Goal: Check status: Check status

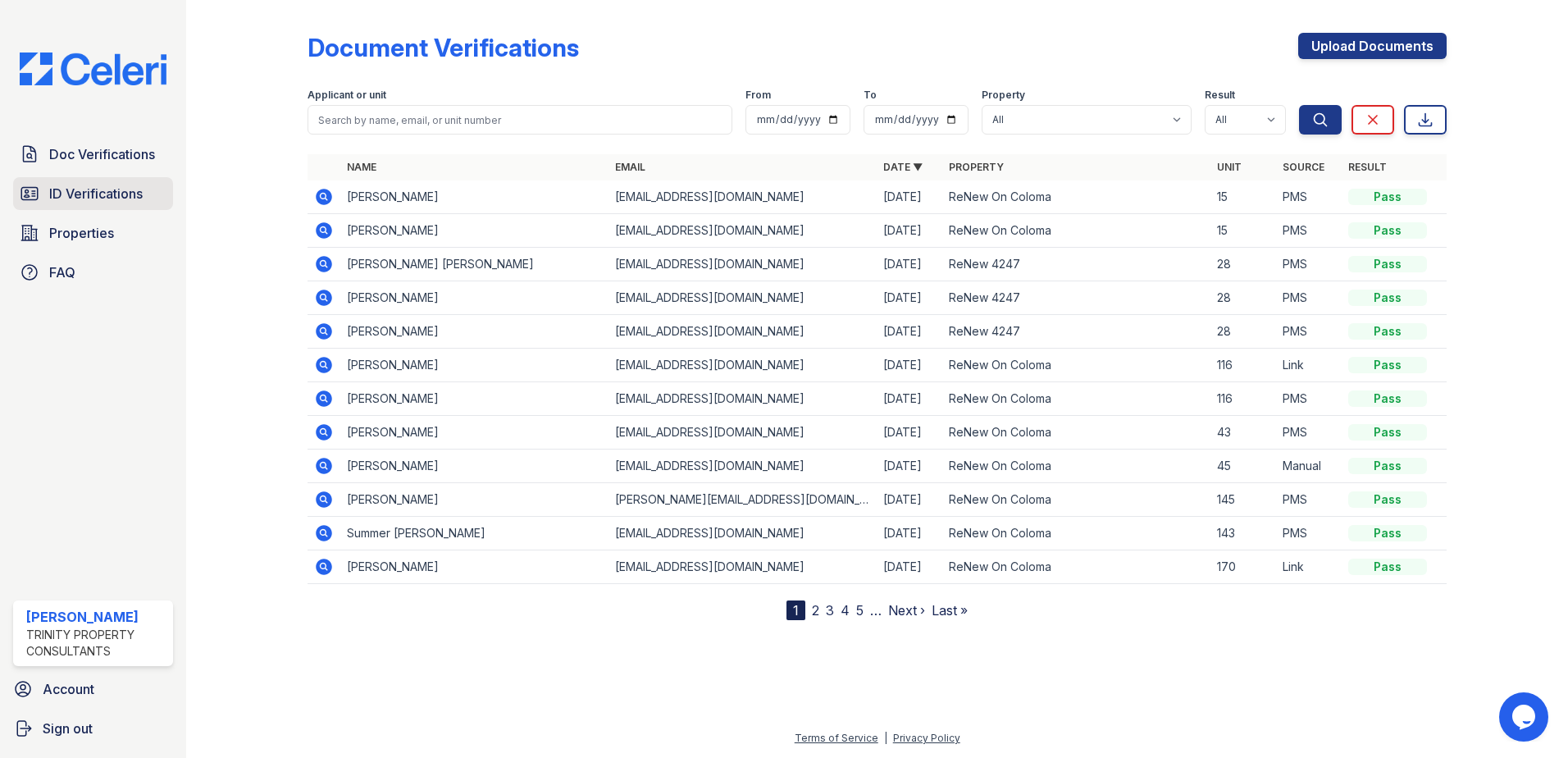
click at [137, 189] on span "ID Verifications" at bounding box center [96, 194] width 93 height 20
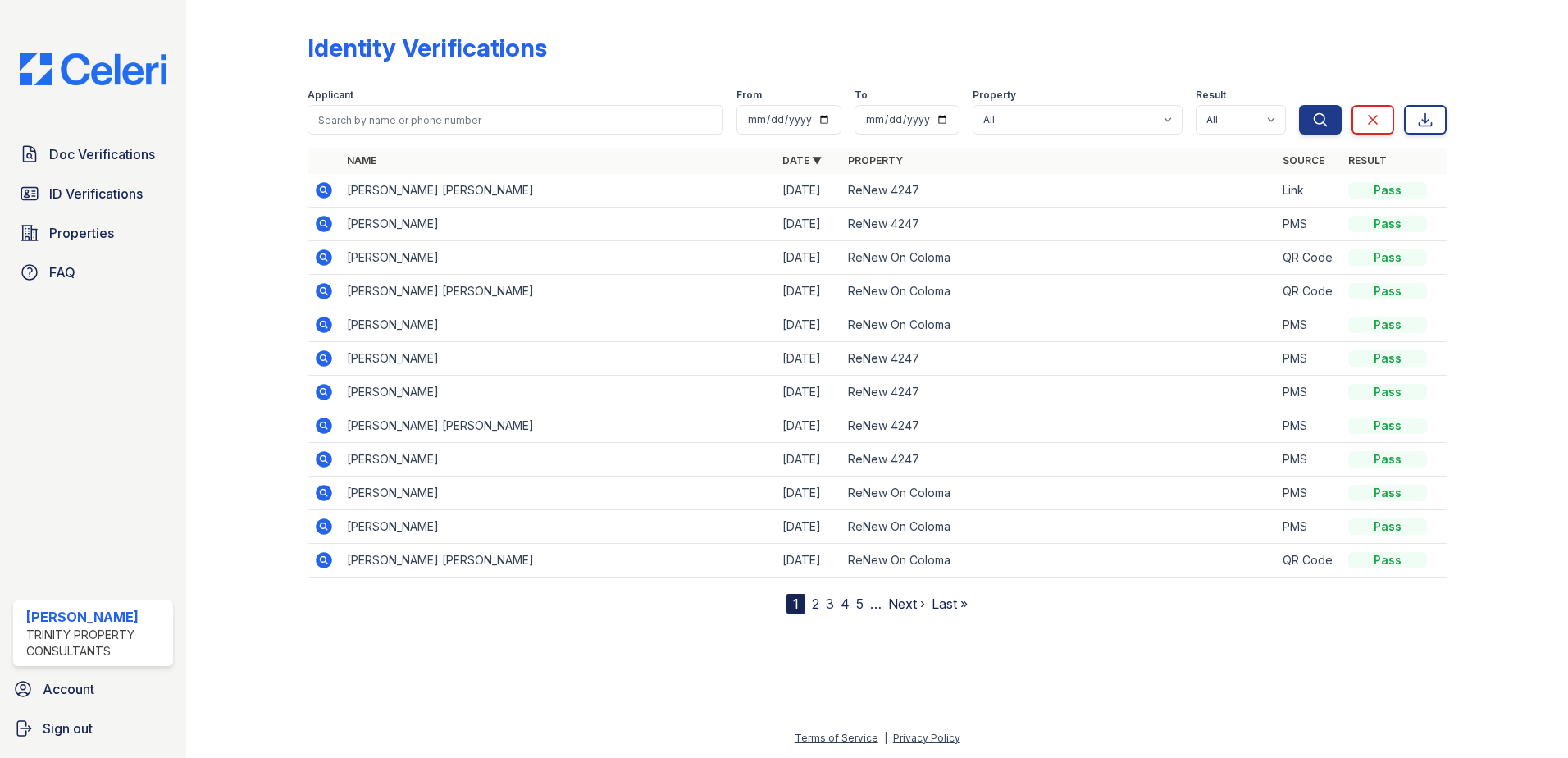
click at [320, 190] on icon at bounding box center [324, 191] width 20 height 20
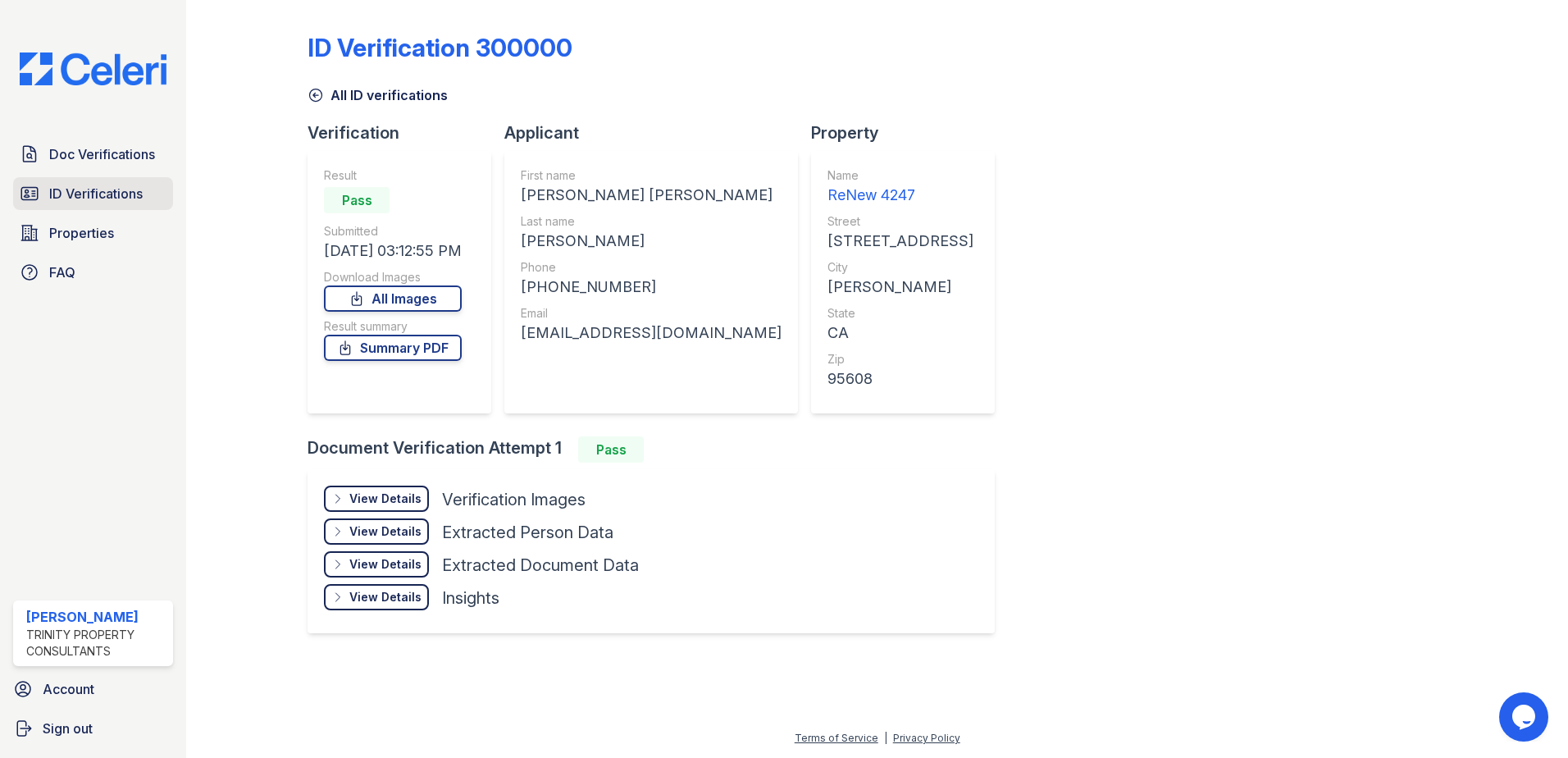
click at [131, 200] on span "ID Verifications" at bounding box center [96, 194] width 93 height 20
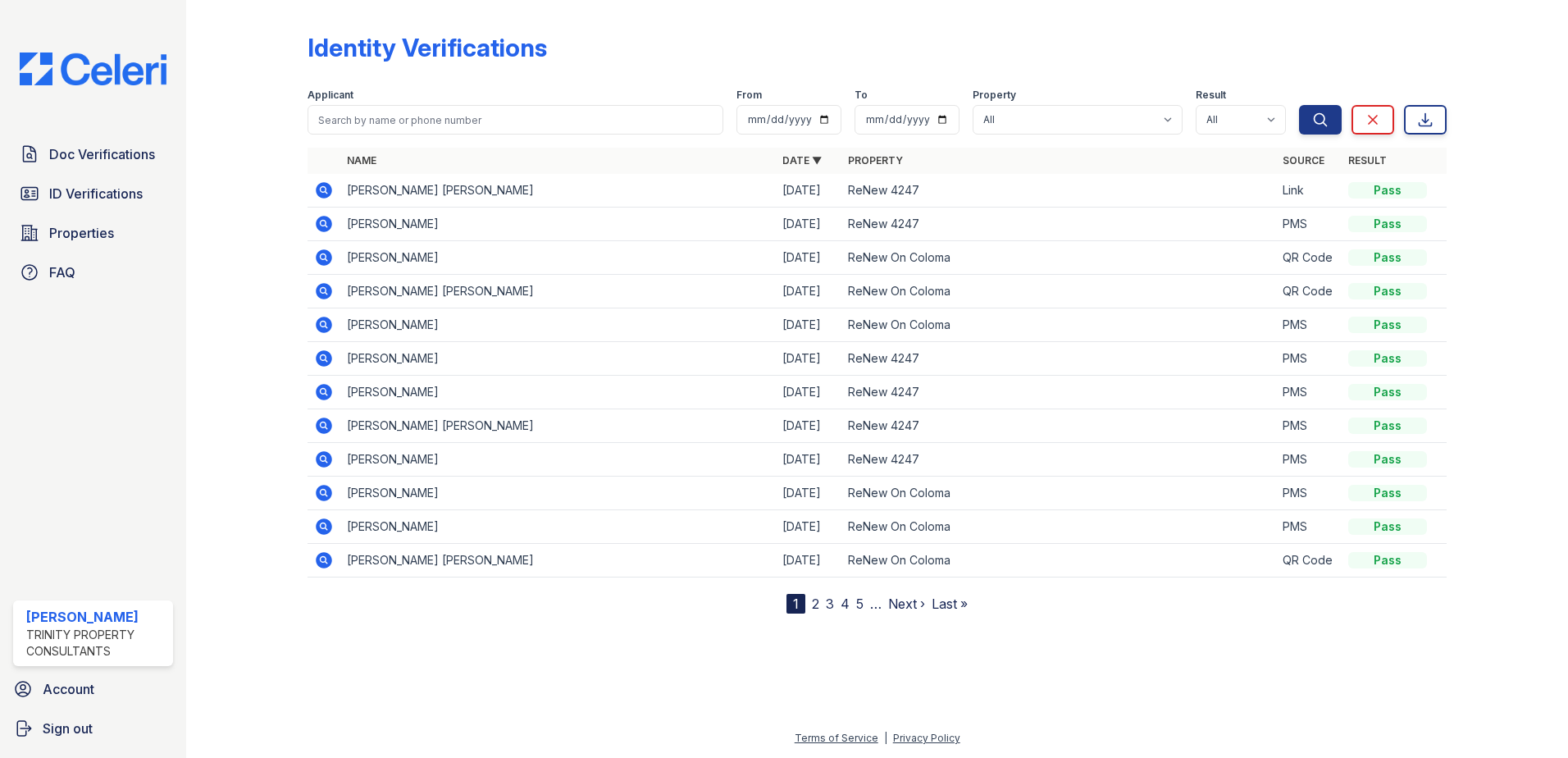
click at [131, 200] on span "ID Verifications" at bounding box center [96, 194] width 93 height 20
click at [109, 164] on span "Doc Verifications" at bounding box center [102, 154] width 106 height 20
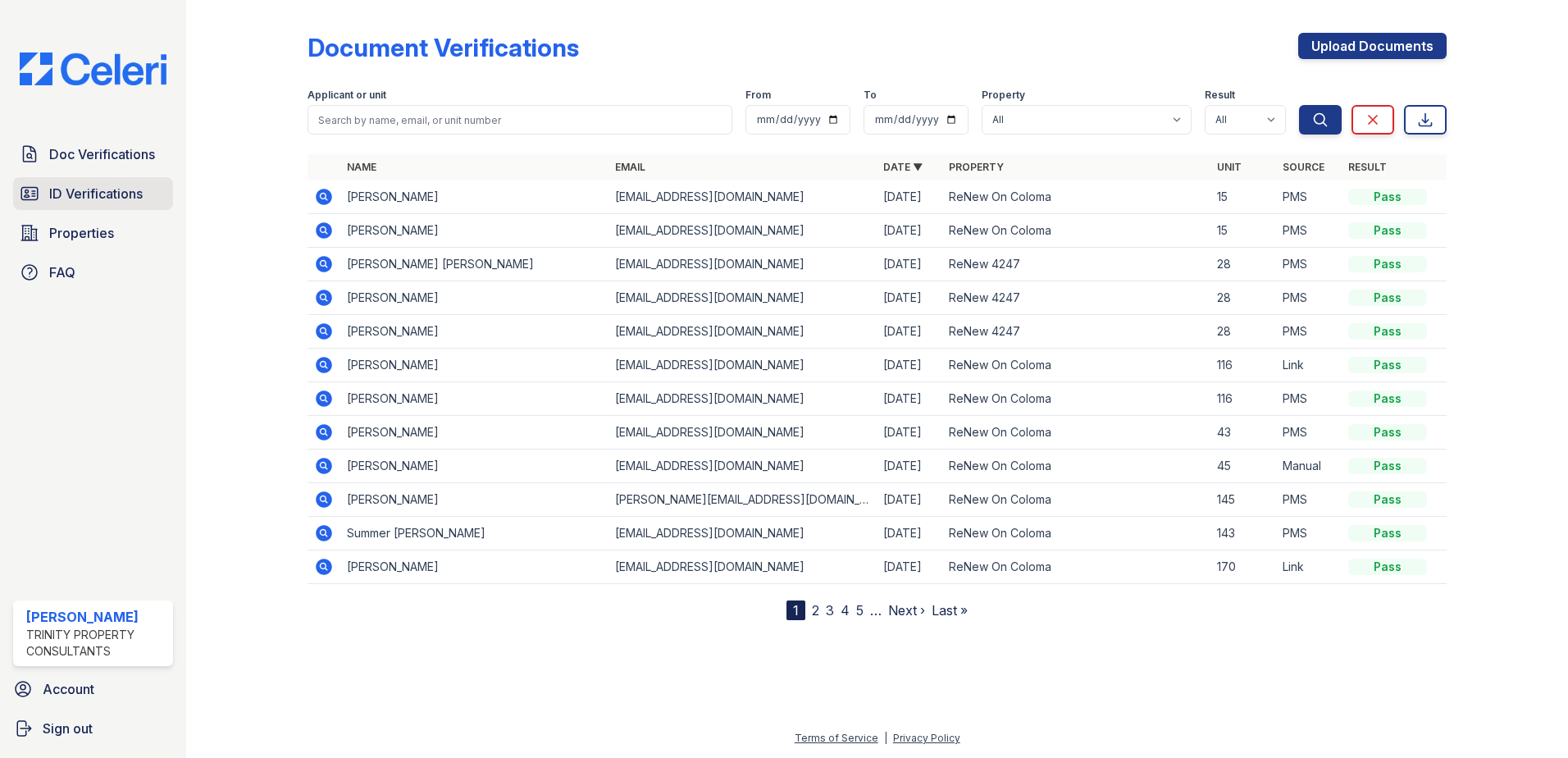
click at [117, 194] on span "ID Verifications" at bounding box center [96, 194] width 93 height 20
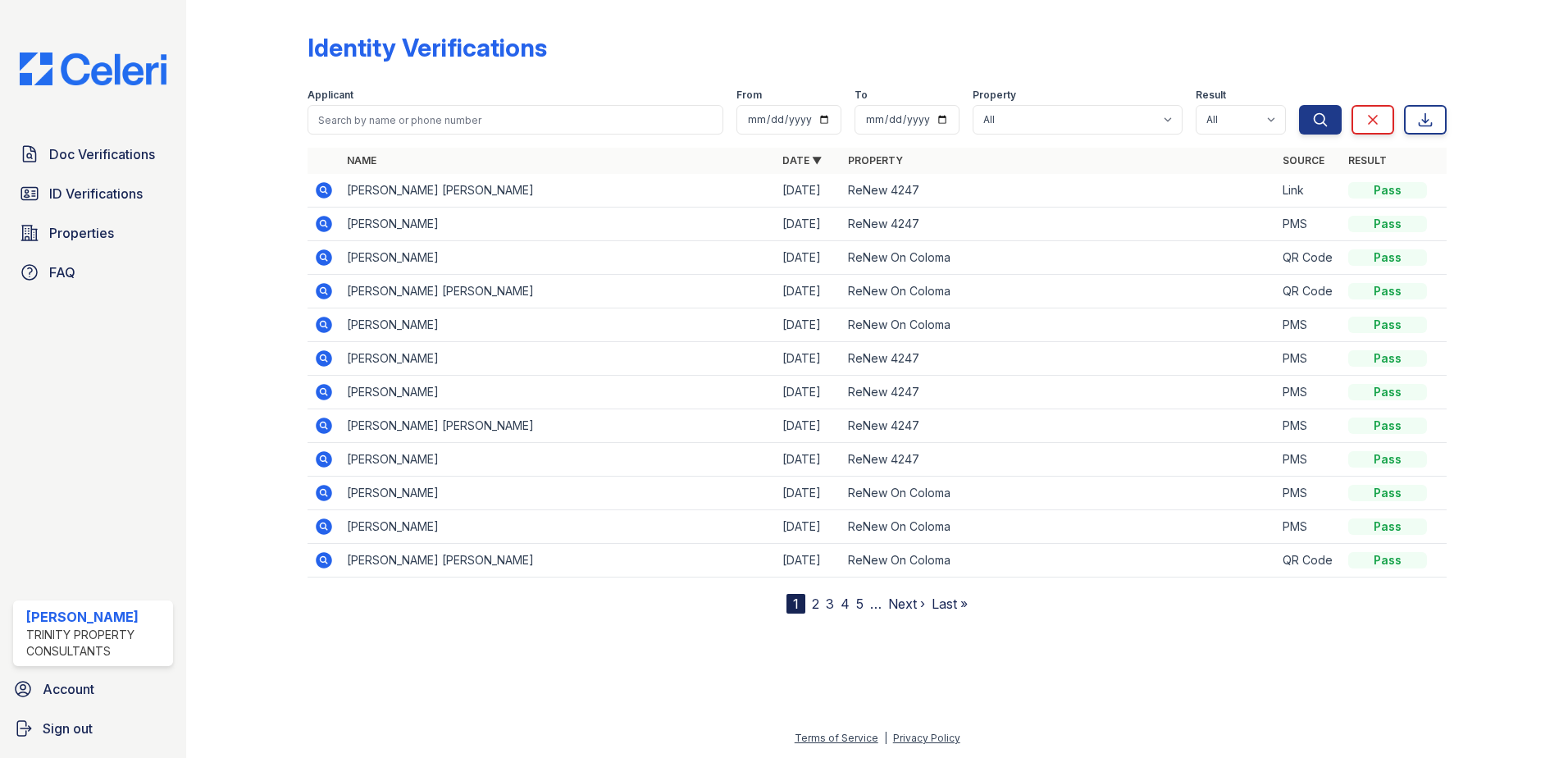
click at [323, 196] on icon at bounding box center [324, 191] width 17 height 17
